Goal: Task Accomplishment & Management: Complete application form

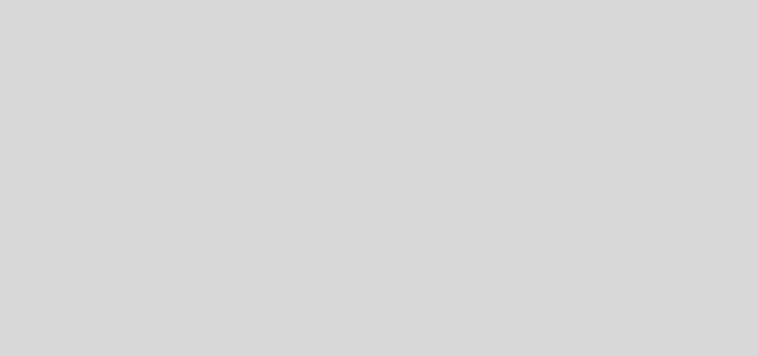
select select "es"
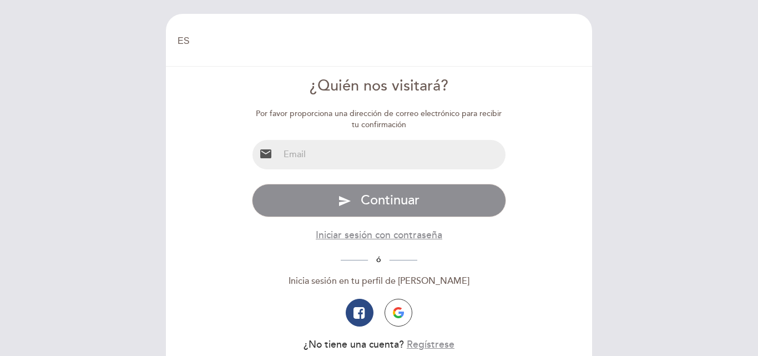
click at [312, 153] on input "email" at bounding box center [392, 154] width 227 height 29
type input "[EMAIL_ADDRESS][DOMAIN_NAME]"
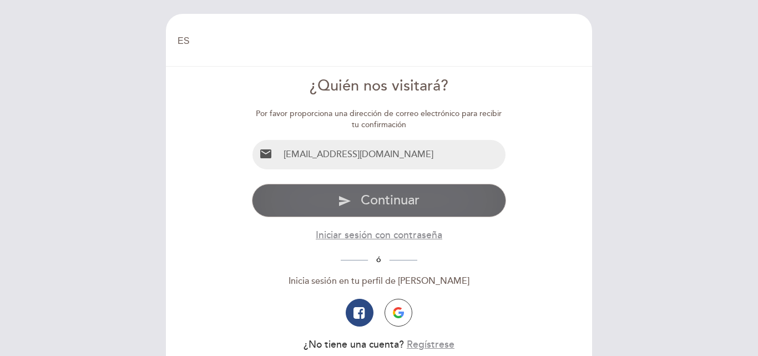
click at [337, 198] on button "send Continuar" at bounding box center [379, 200] width 255 height 33
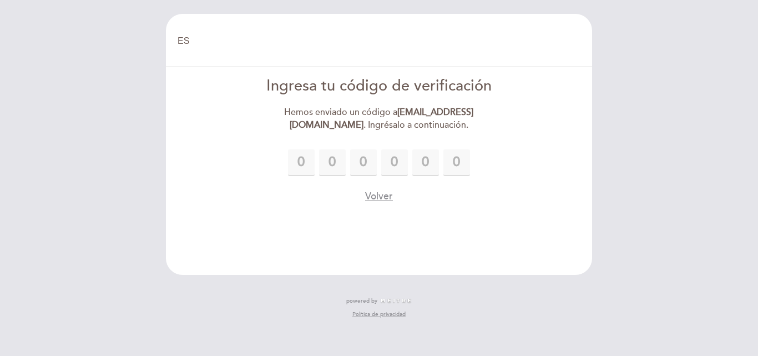
type input "5"
type input "1"
type input "7"
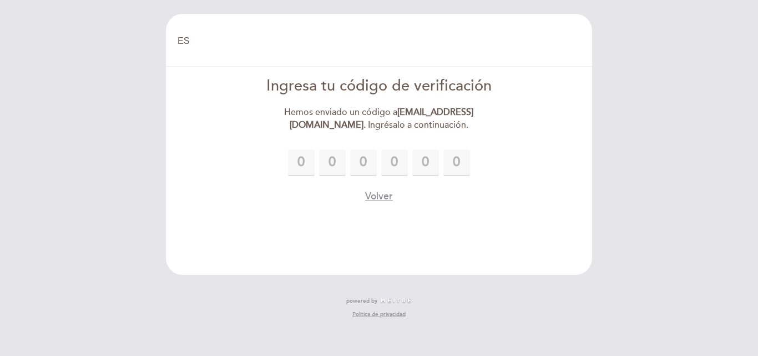
type input "9"
